Goal: Transaction & Acquisition: Purchase product/service

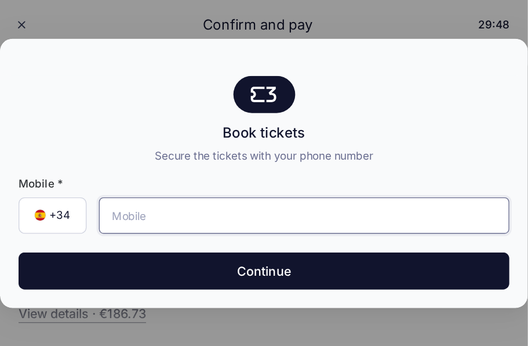
scroll to position [25, 0]
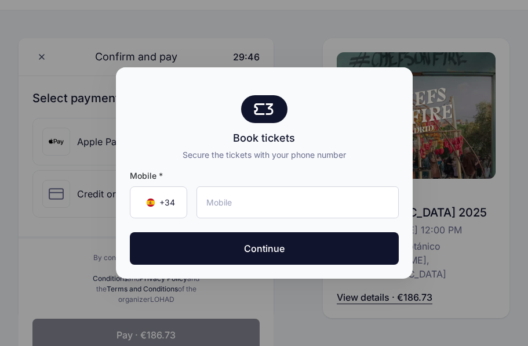
click at [174, 172] on span "+34" at bounding box center [167, 203] width 16 height 12
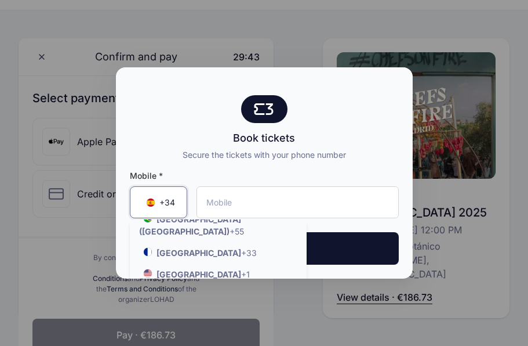
scroll to position [130, 0]
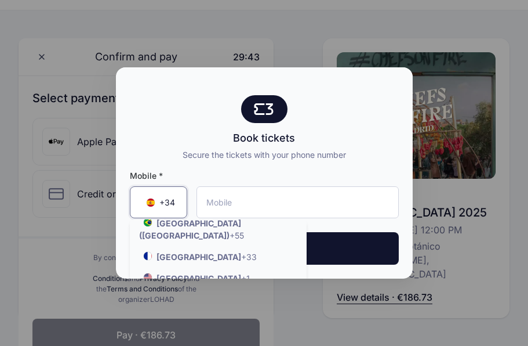
click at [207, 172] on strong "United States" at bounding box center [199, 278] width 85 height 10
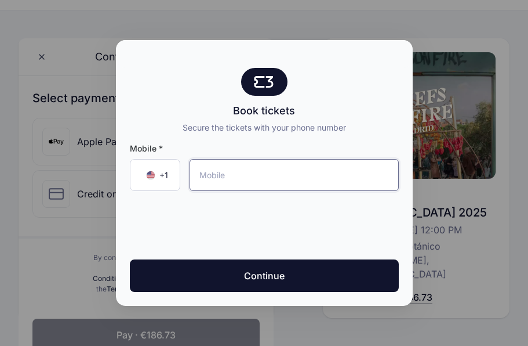
click at [263, 172] on input "tel" at bounding box center [294, 175] width 209 height 32
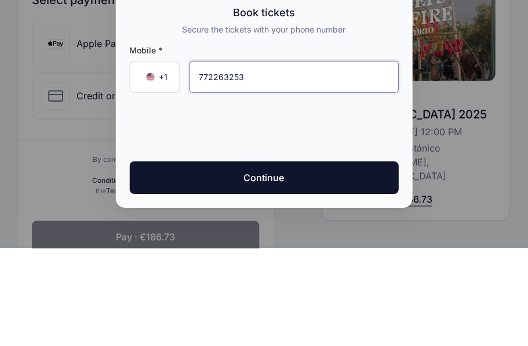
type input "[PHONE_NUMBER]"
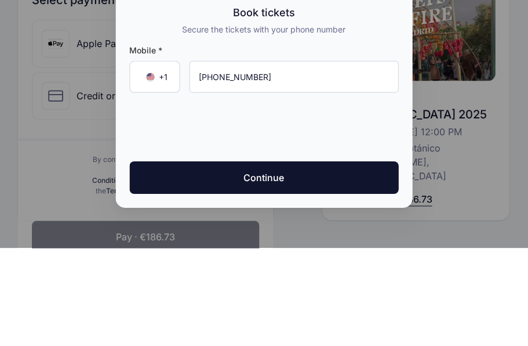
scroll to position [124, 0]
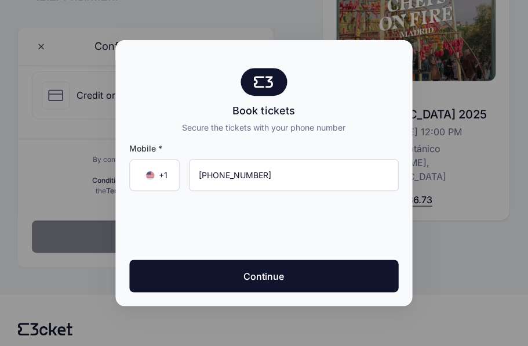
click at [263, 172] on button "Continue" at bounding box center [264, 275] width 269 height 32
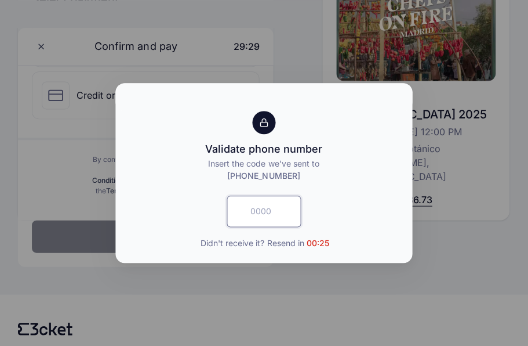
click at [263, 172] on input "text" at bounding box center [264, 210] width 74 height 31
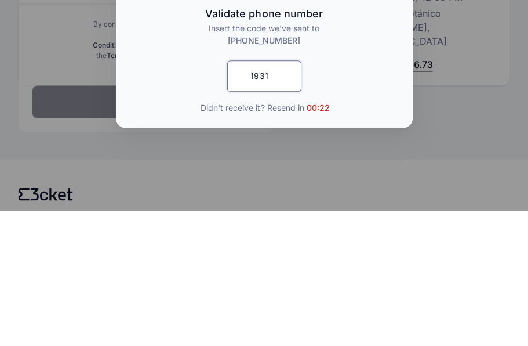
type input "1931"
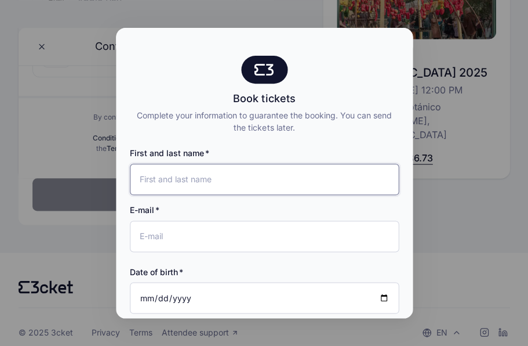
click at [241, 164] on input "First and last name" at bounding box center [264, 179] width 269 height 31
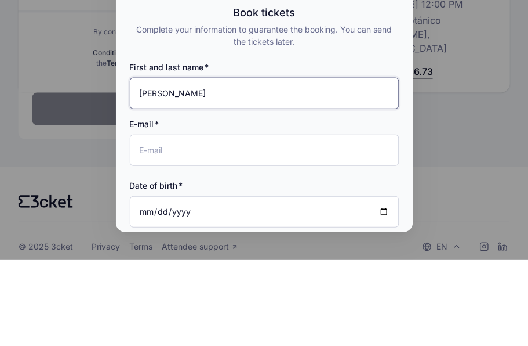
type input "[PERSON_NAME]"
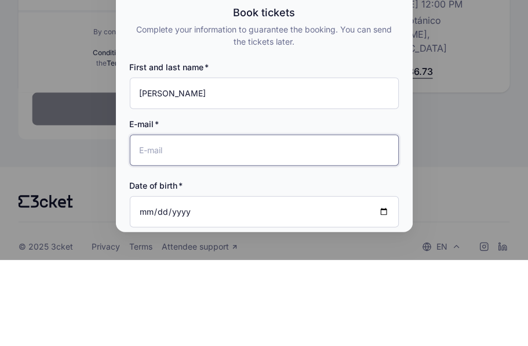
click at [197, 172] on input "E-mail" at bounding box center [264, 235] width 269 height 31
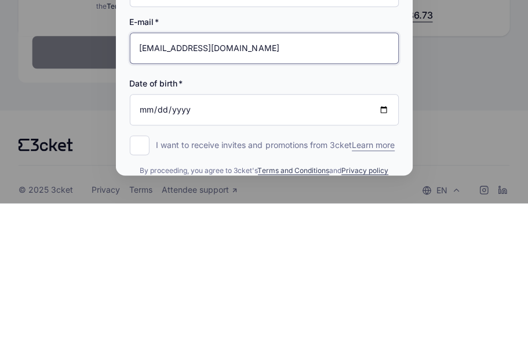
scroll to position [56, 0]
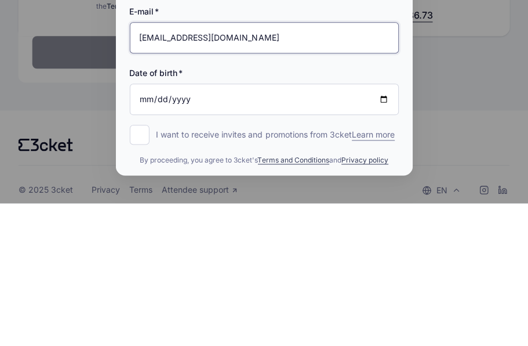
type input "tgardner@thejic.com"
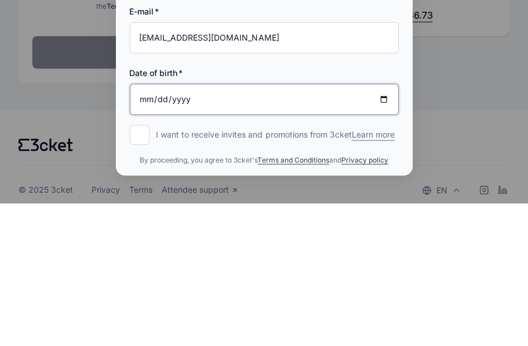
click at [256, 172] on input "Date of birth" at bounding box center [264, 241] width 269 height 31
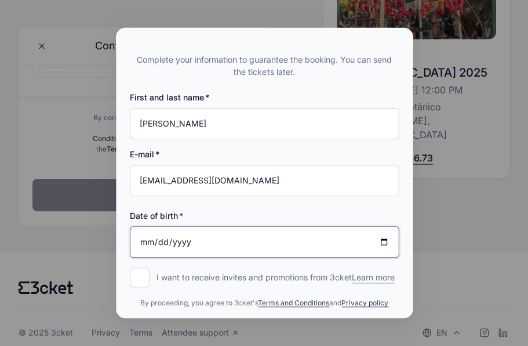
scroll to position [165, 0]
type input "1965-04-03"
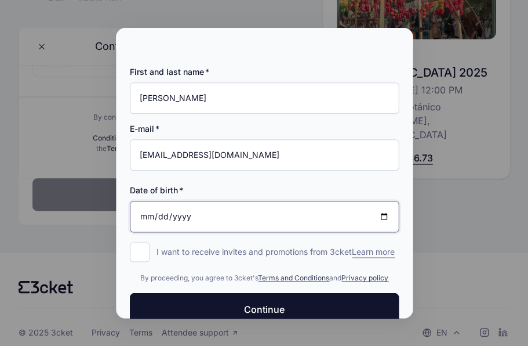
scroll to position [81, 0]
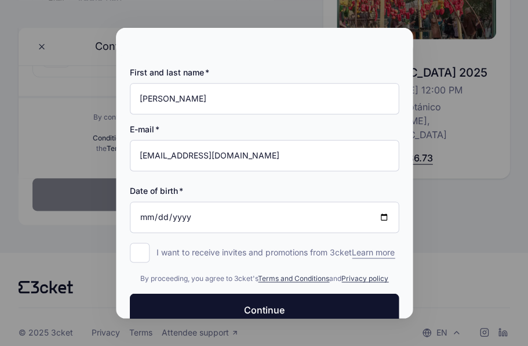
click at [139, 172] on input "I want to receive invites and promotions from 3cket Learn more form.register.op…" at bounding box center [140, 252] width 20 height 20
checkbox input "true"
click at [263, 172] on button "Continue" at bounding box center [264, 309] width 269 height 32
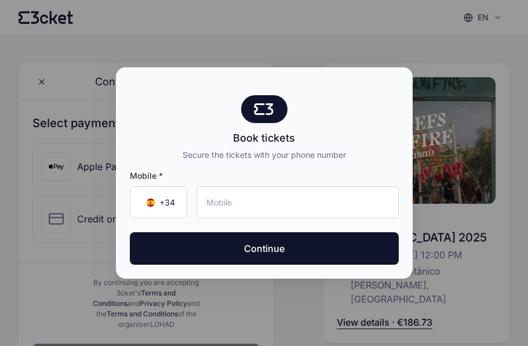
click at [172, 205] on span "+34" at bounding box center [167, 203] width 16 height 12
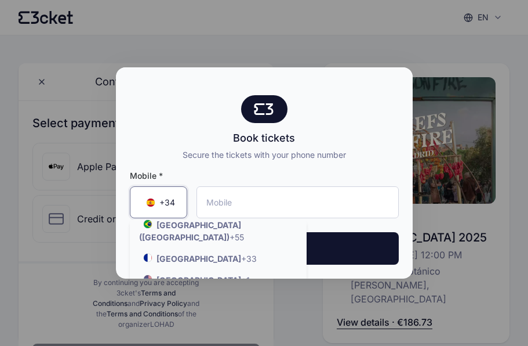
scroll to position [110, 0]
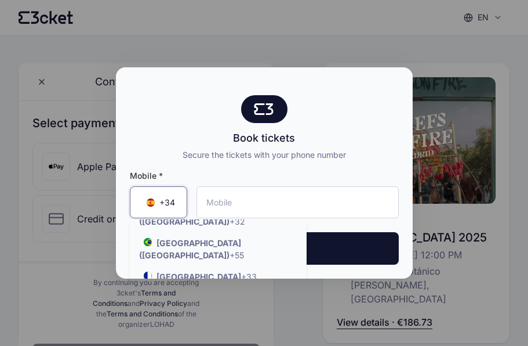
click at [241, 293] on span "+1" at bounding box center [245, 298] width 9 height 10
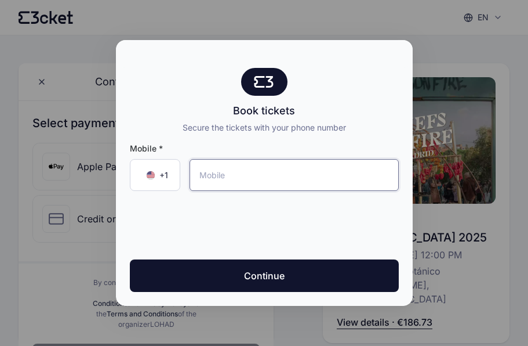
click at [245, 177] on input "tel" at bounding box center [294, 175] width 209 height 32
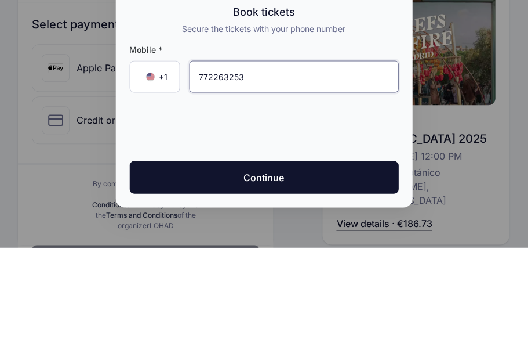
type input "(772) 263-2532"
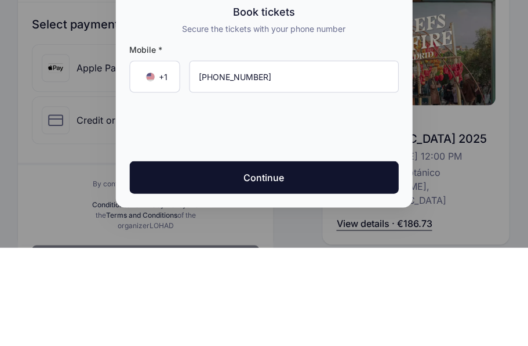
scroll to position [99, 0]
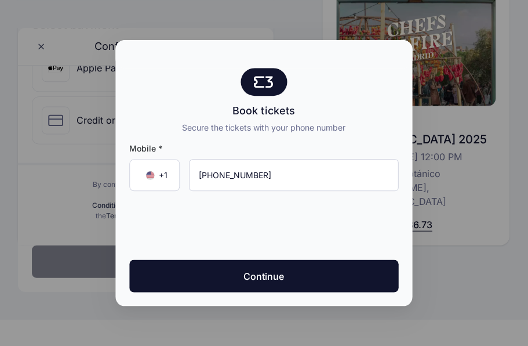
click at [270, 277] on button "Continue" at bounding box center [264, 275] width 269 height 32
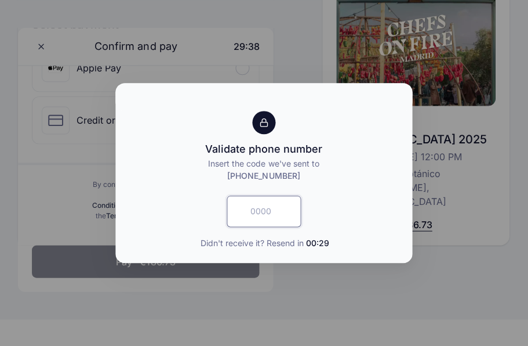
click at [264, 214] on input "text" at bounding box center [264, 210] width 74 height 31
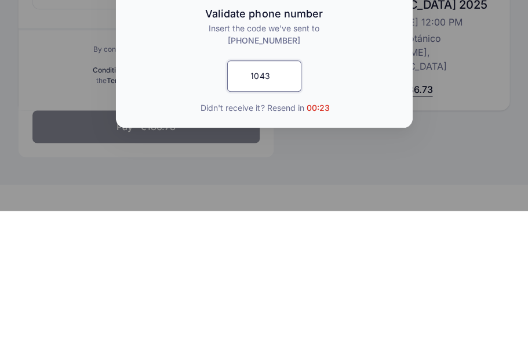
type input "1043"
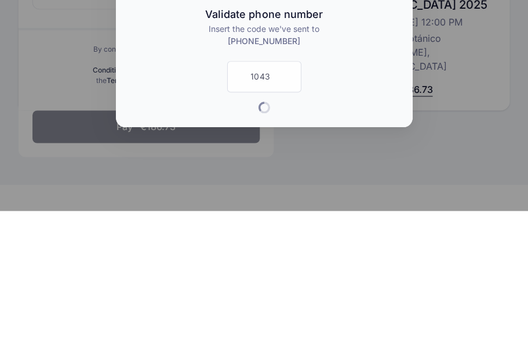
scroll to position [165, 0]
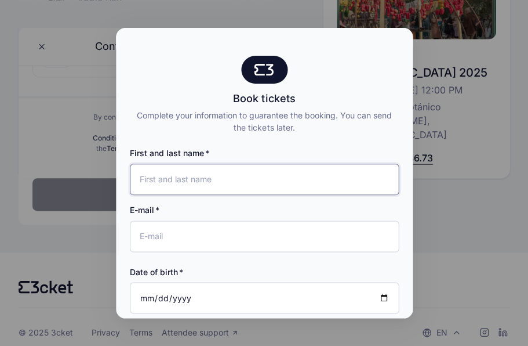
click at [208, 165] on input "First and last name" at bounding box center [264, 179] width 269 height 31
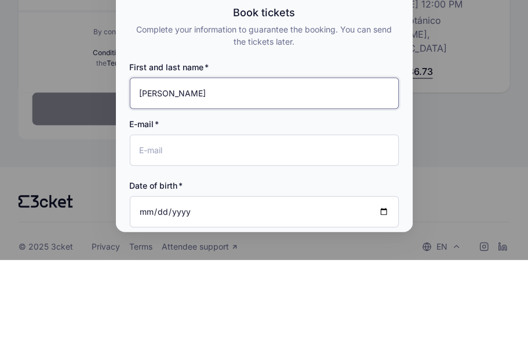
type input "[PERSON_NAME]"
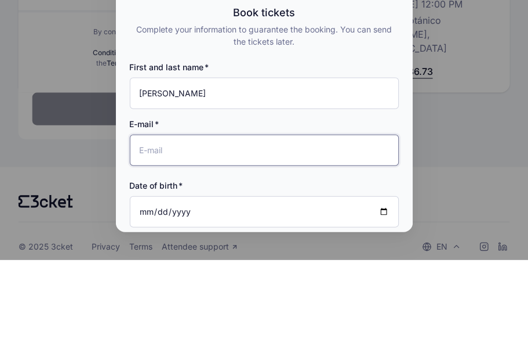
click at [198, 220] on input "E-mail" at bounding box center [264, 235] width 269 height 31
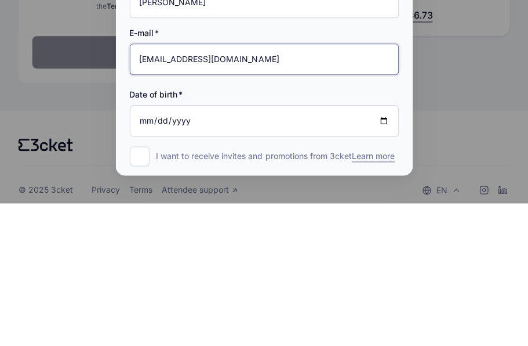
scroll to position [44, 0]
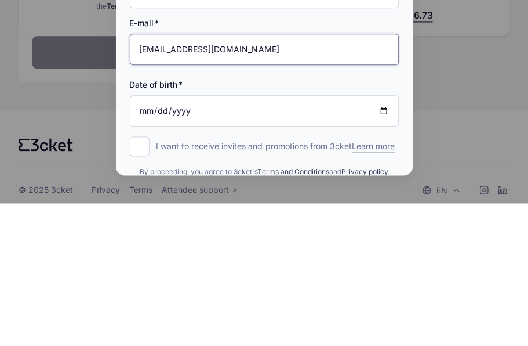
type input "tgardner@thejic.com"
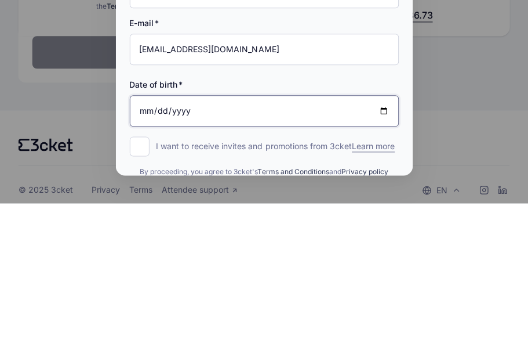
click at [238, 238] on input "Date of birth" at bounding box center [264, 253] width 269 height 31
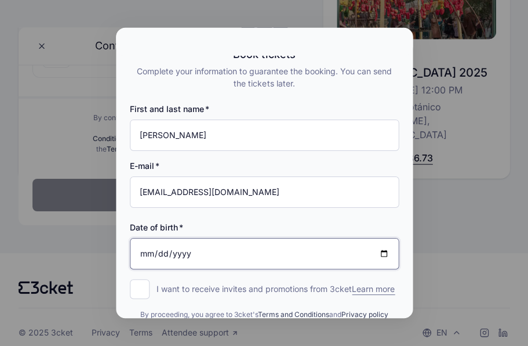
scroll to position [165, 0]
type input "1965-04-03"
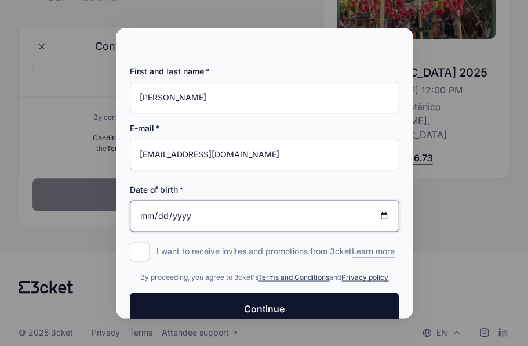
scroll to position [81, 0]
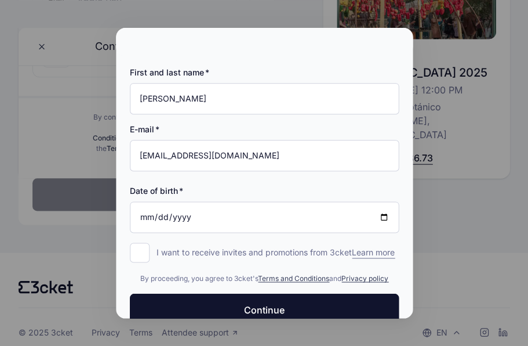
click at [266, 308] on span "Continue" at bounding box center [264, 309] width 41 height 14
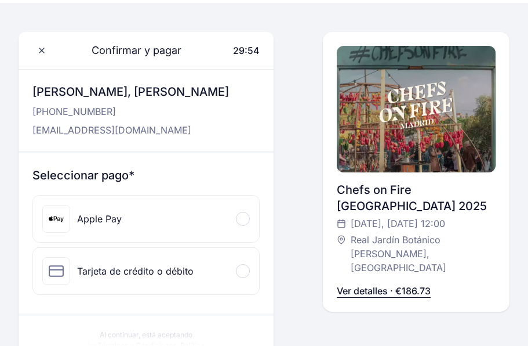
scroll to position [32, 0]
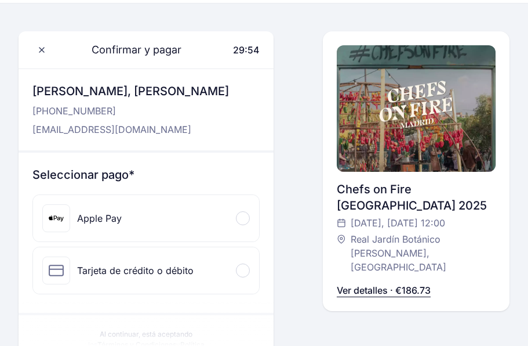
click at [245, 217] on div at bounding box center [243, 218] width 14 height 14
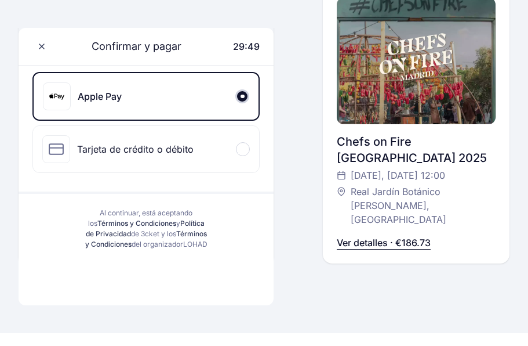
scroll to position [155, 0]
